Goal: Information Seeking & Learning: Find specific fact

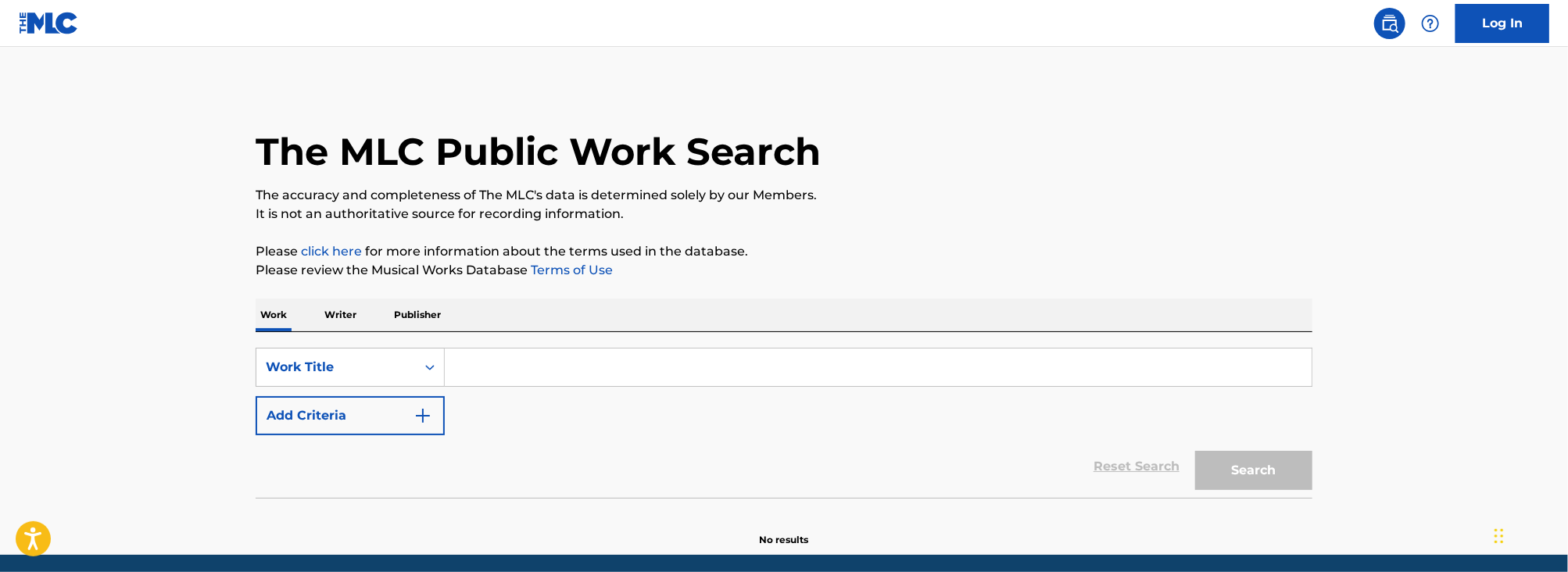
click at [482, 354] on input "Search Form" at bounding box center [878, 367] width 867 height 38
paste input "the bucks of oranmore"
type input "the bucks of oranmore"
click at [353, 433] on button "Add Criteria" at bounding box center [349, 416] width 189 height 39
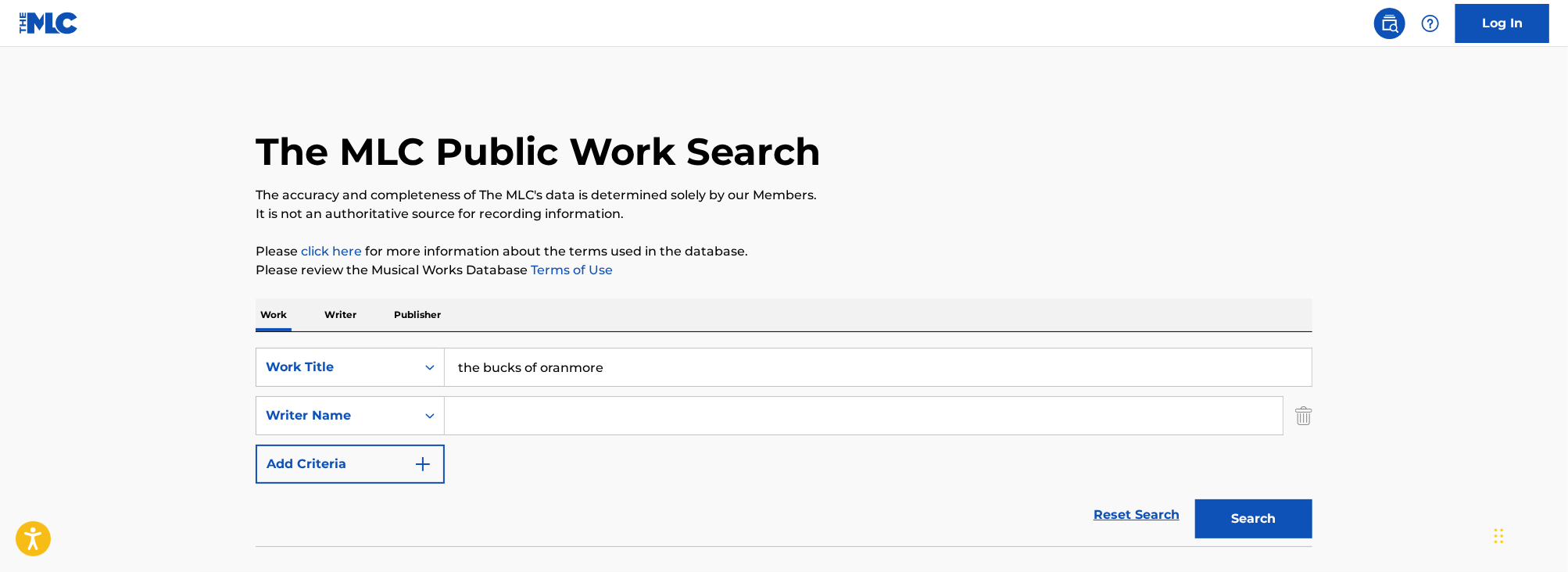
click at [490, 429] on input "Search Form" at bounding box center [863, 416] width 837 height 38
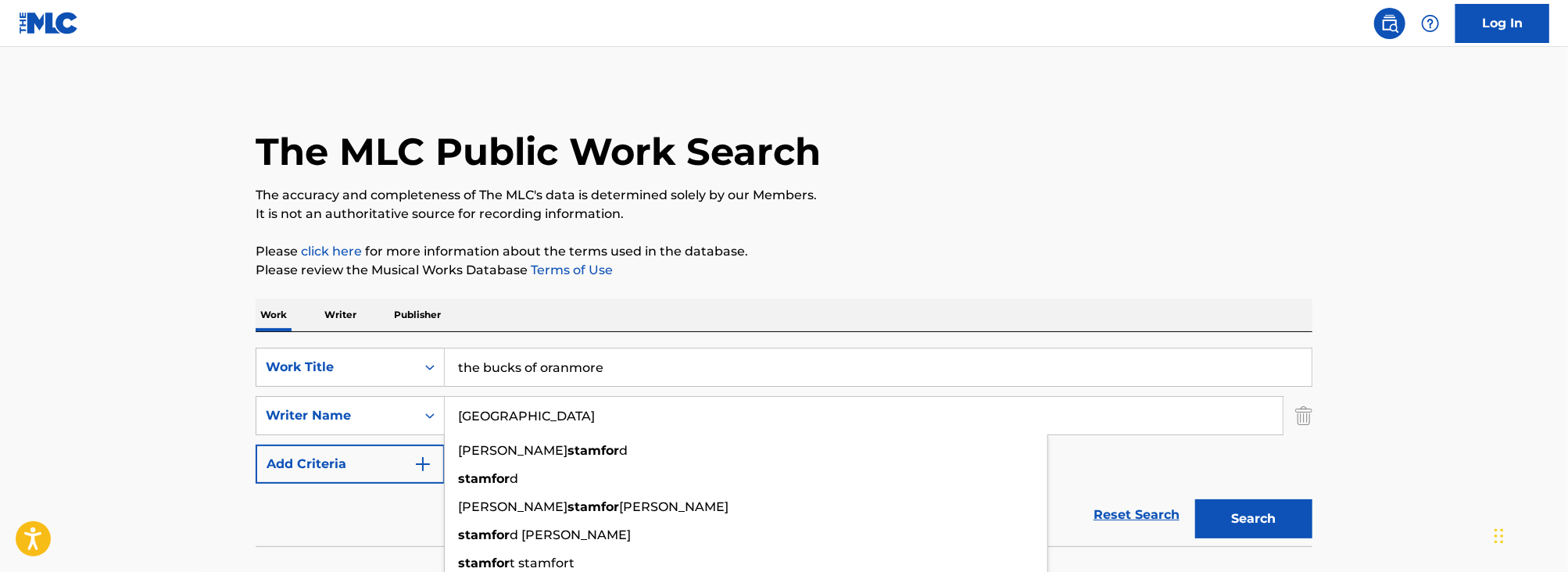
type input "[GEOGRAPHIC_DATA]"
click at [1195, 500] on button "Search" at bounding box center [1254, 519] width 118 height 39
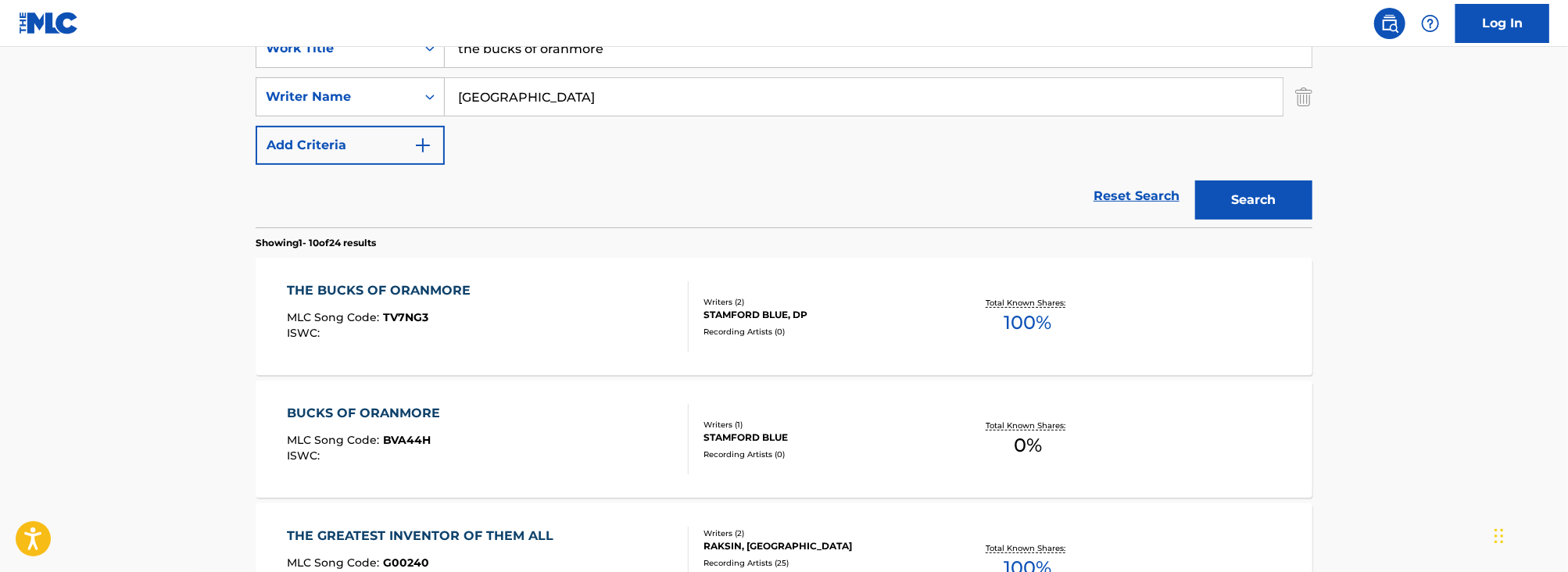
scroll to position [325, 0]
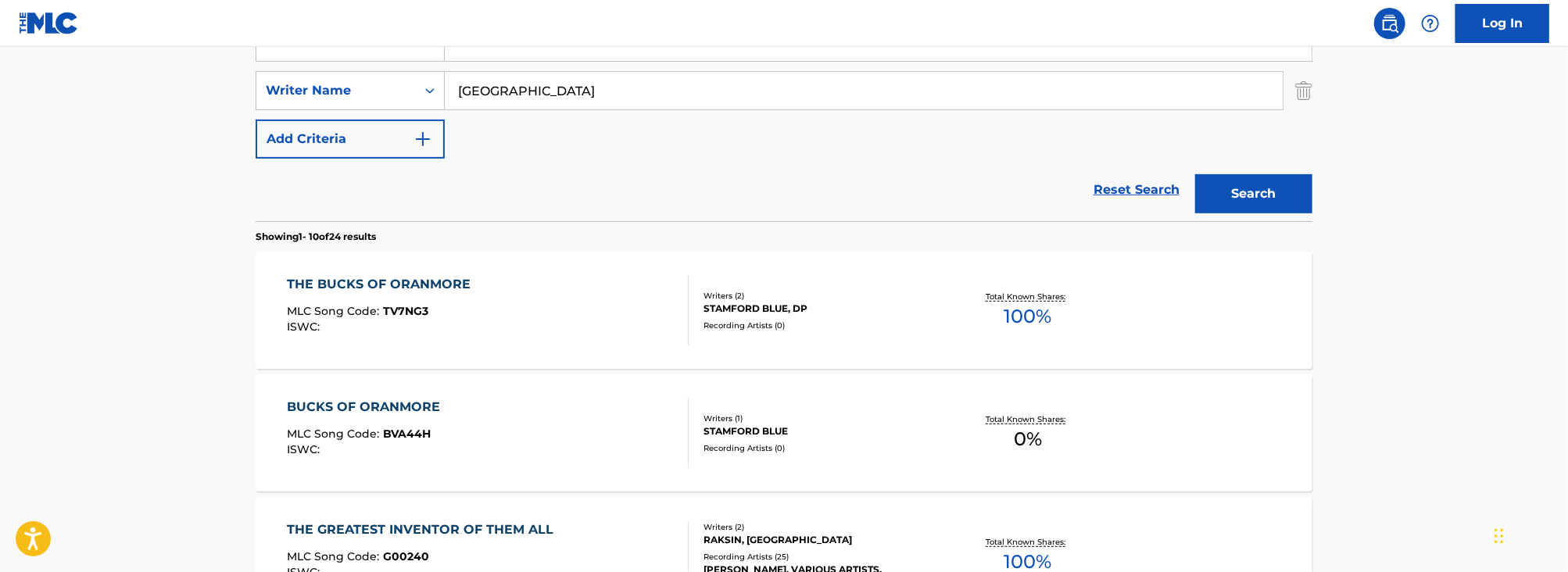
click at [525, 284] on div "THE BUCKS OF ORANMORE MLC Song Code : TV7NG3 ISWC :" at bounding box center [488, 311] width 401 height 71
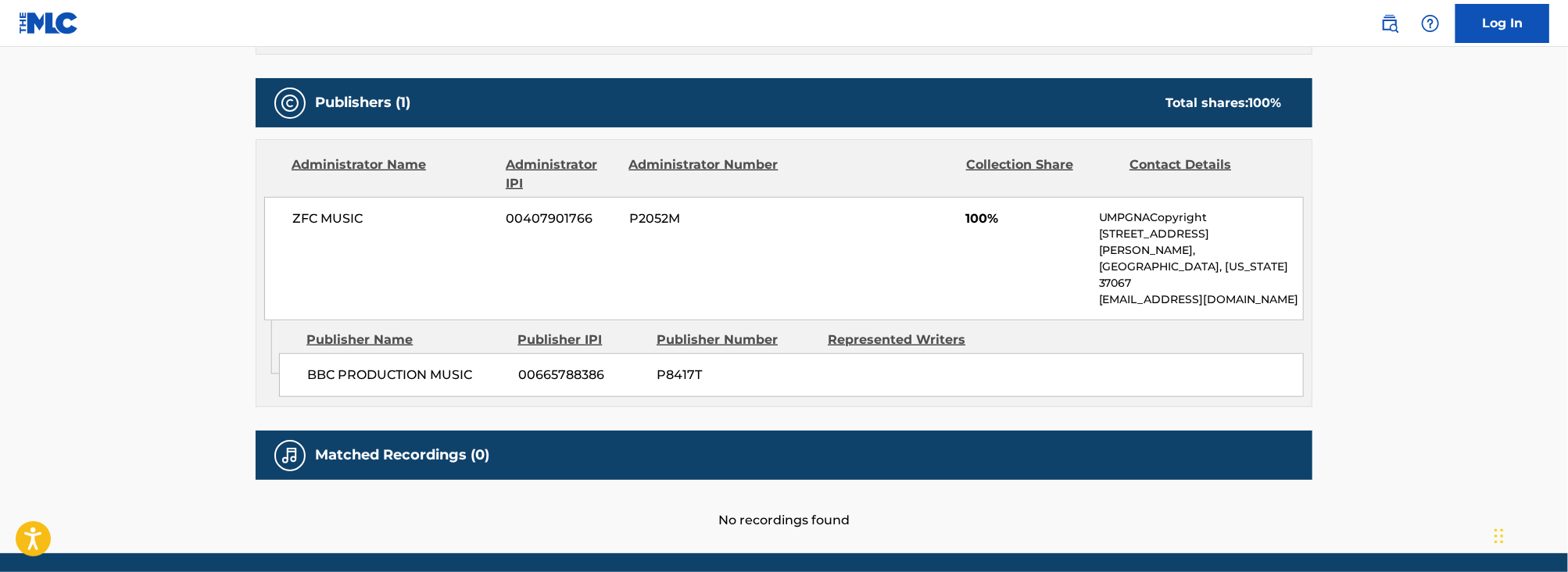
scroll to position [690, 0]
